Goal: Check status: Check status

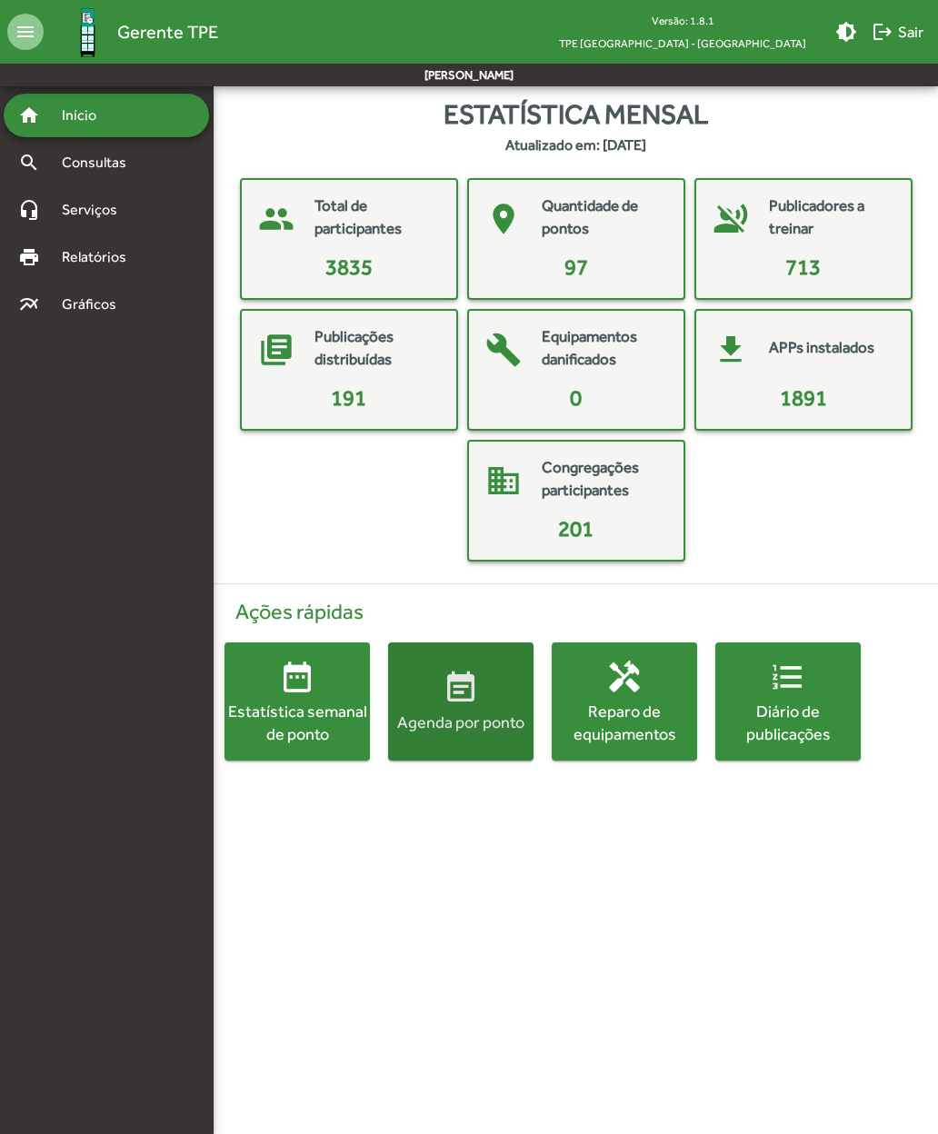
click at [444, 721] on div "Agenda por ponto" at bounding box center [460, 722] width 145 height 23
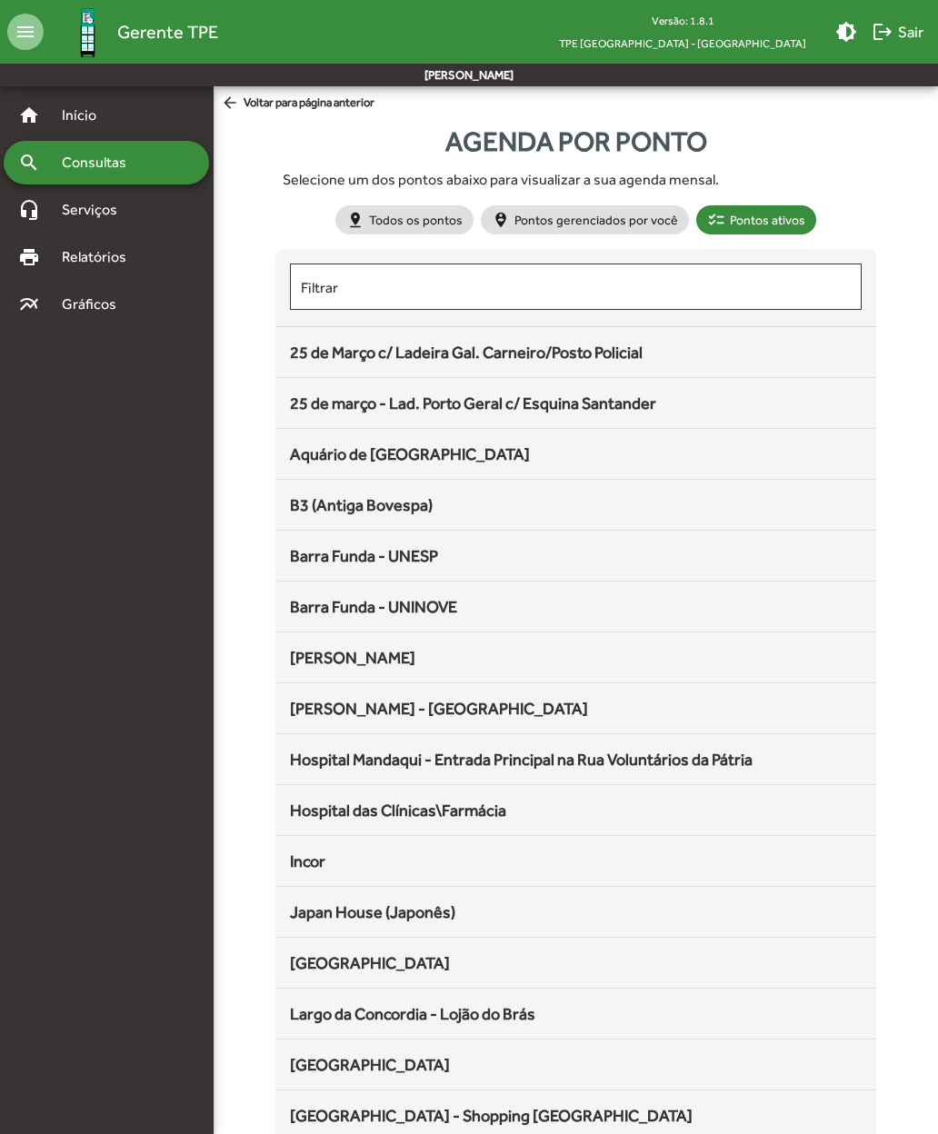
click at [314, 361] on span "25 de Março c/ Ladeira Gal. Carneiro/Posto Policial" at bounding box center [466, 352] width 353 height 19
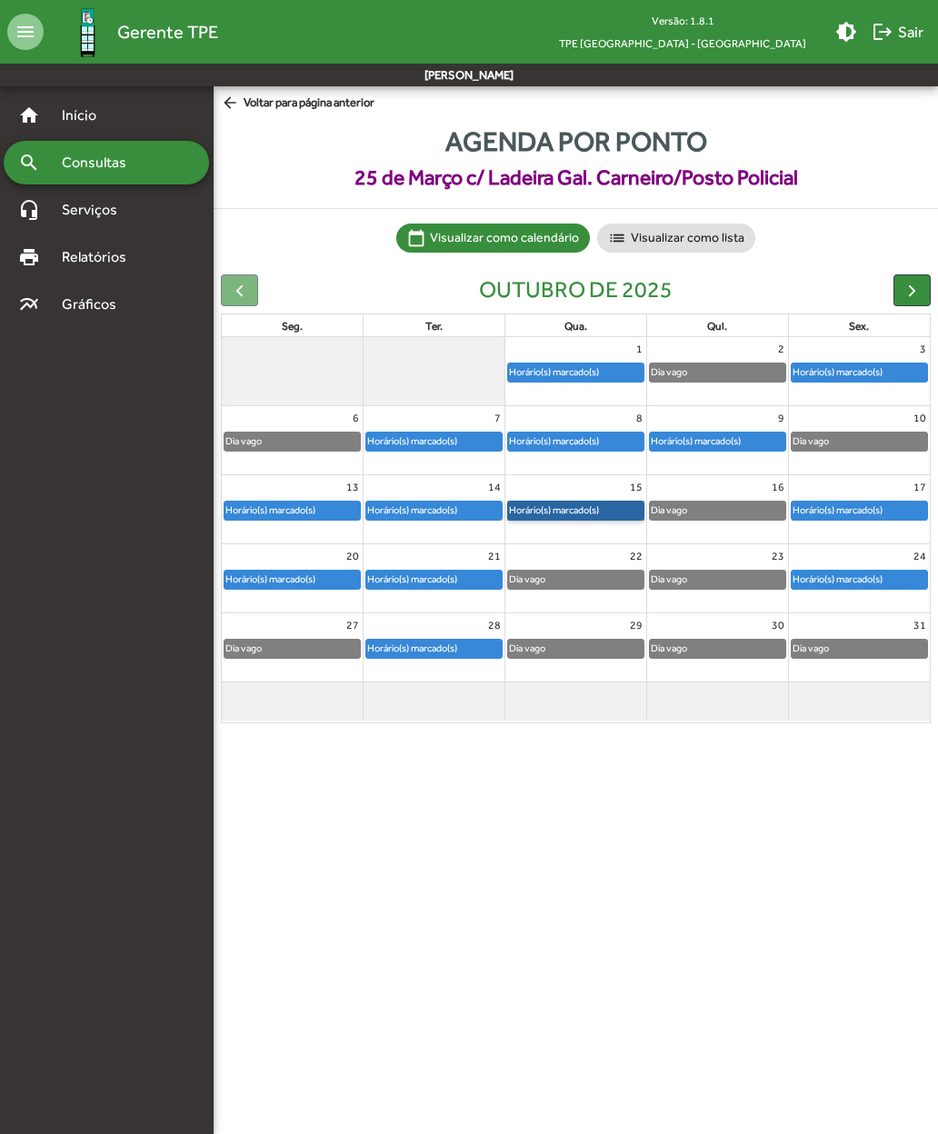
click at [552, 507] on link "Horário(s) marcado(s)" at bounding box center [575, 511] width 137 height 20
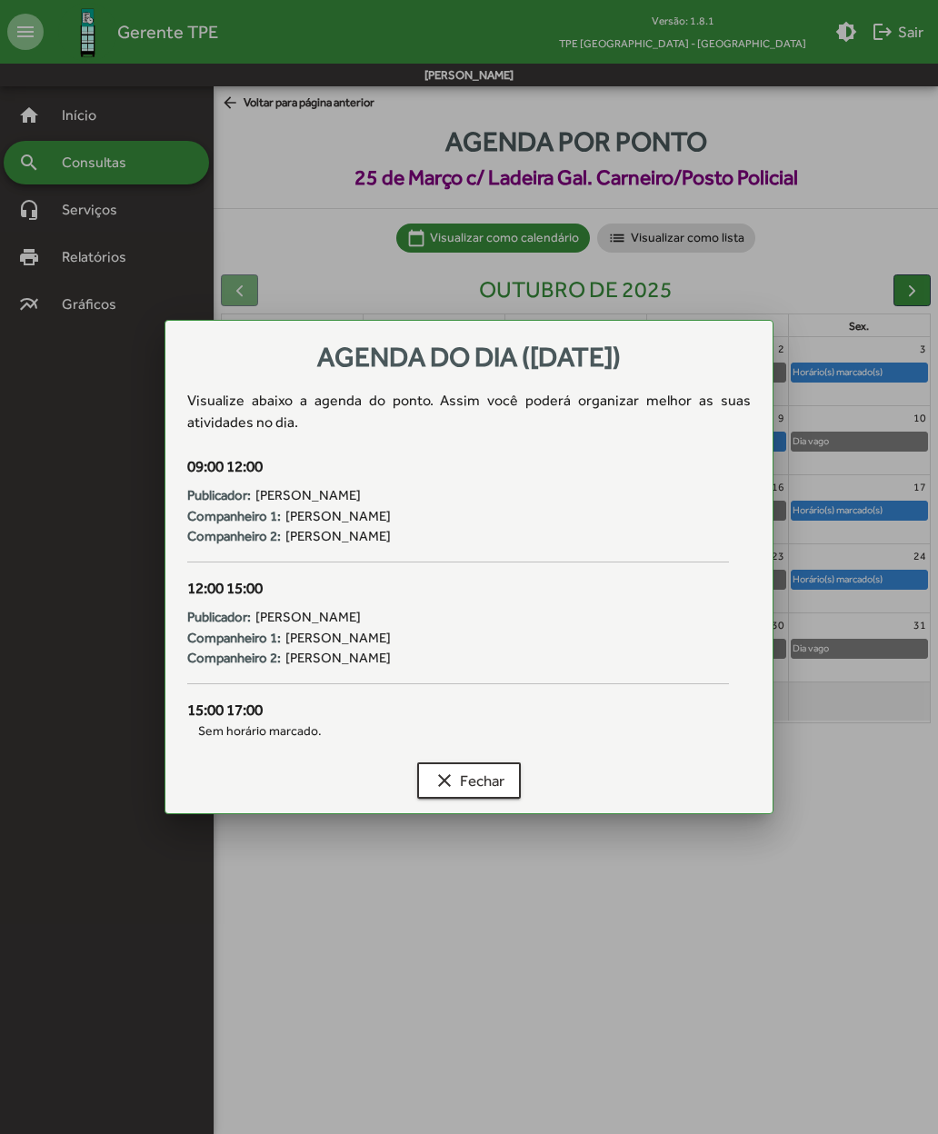
click at [479, 776] on span "clear Fechar" at bounding box center [468, 780] width 71 height 33
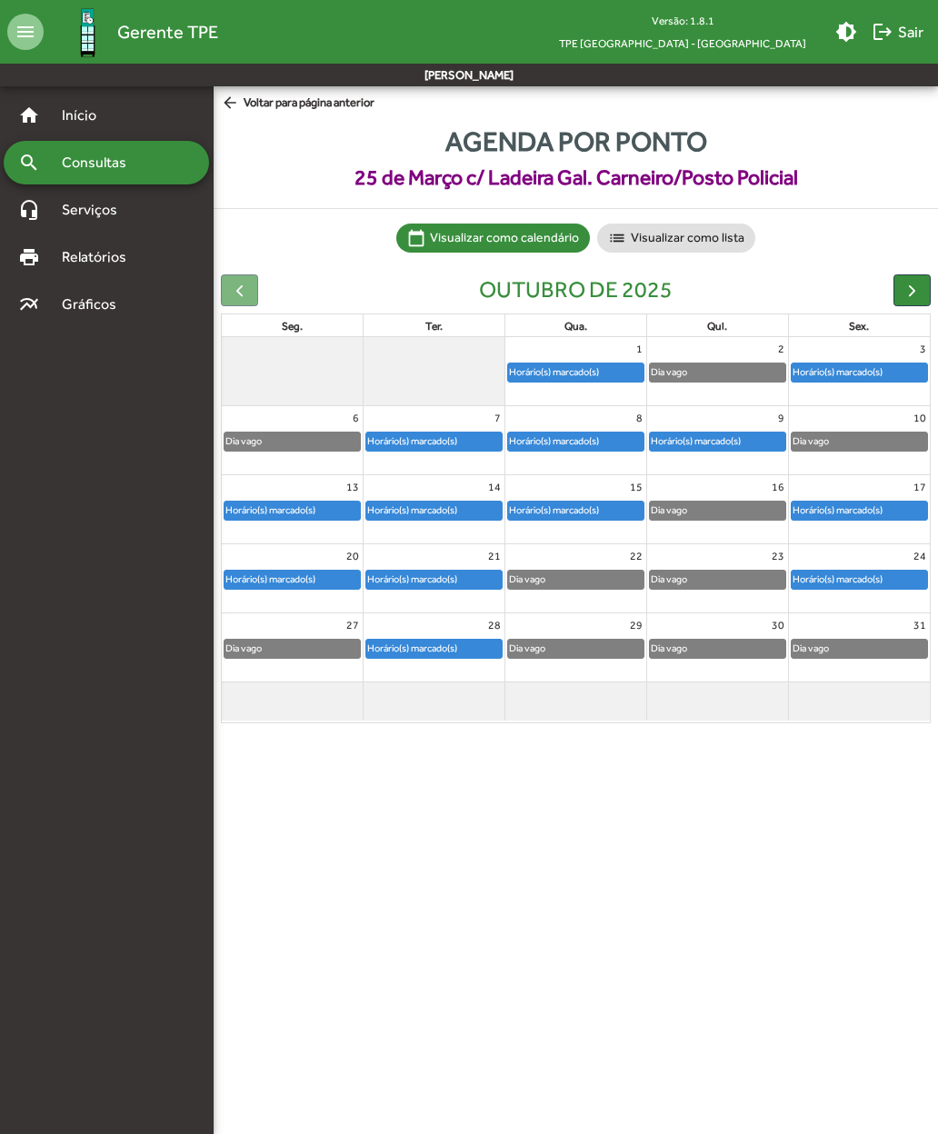
click at [901, 38] on span "logout Sair" at bounding box center [897, 31] width 52 height 33
